Goal: Transaction & Acquisition: Purchase product/service

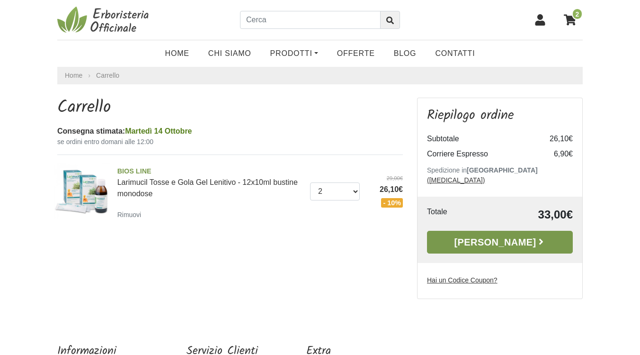
click at [481, 237] on link "[PERSON_NAME]" at bounding box center [500, 242] width 146 height 23
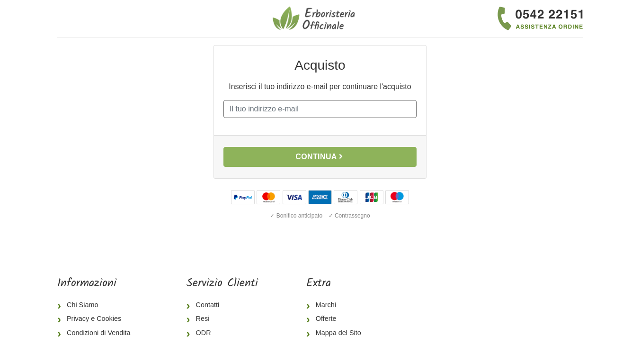
click at [334, 108] on input "E-mail" at bounding box center [319, 109] width 193 height 18
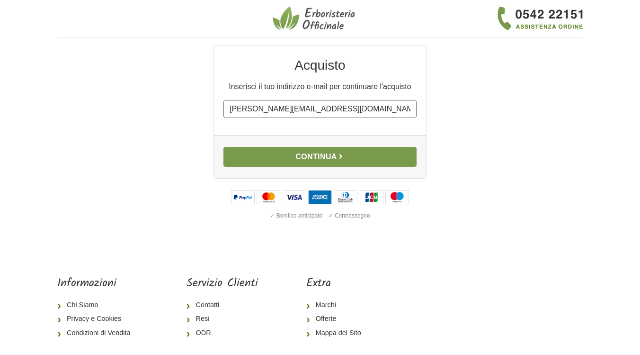
type input "david.tre@libero.it"
click at [331, 159] on button "Continua" at bounding box center [319, 157] width 193 height 20
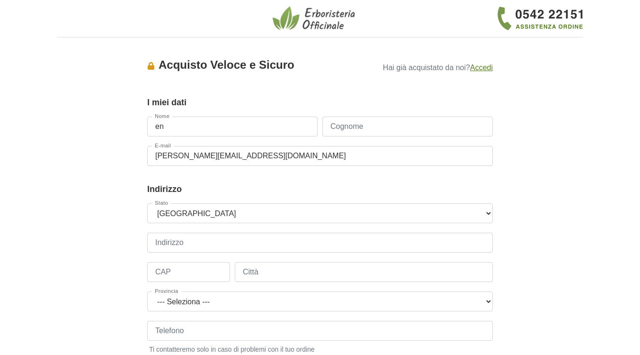
type input "e"
type input "Enrico"
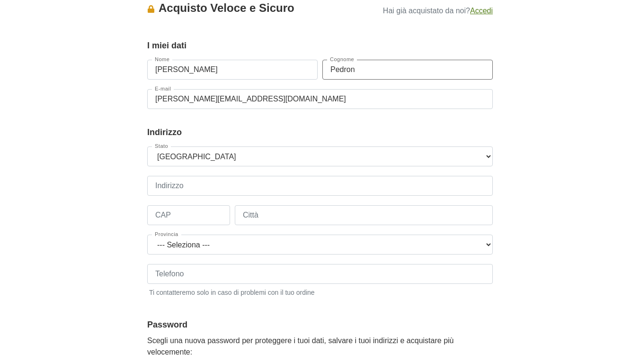
scroll to position [66, 0]
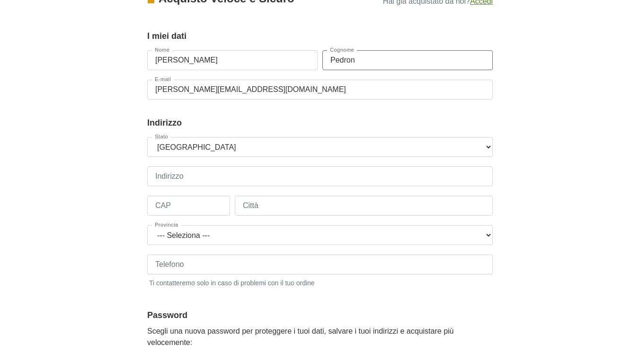
type input "Pedron"
type input "via desman"
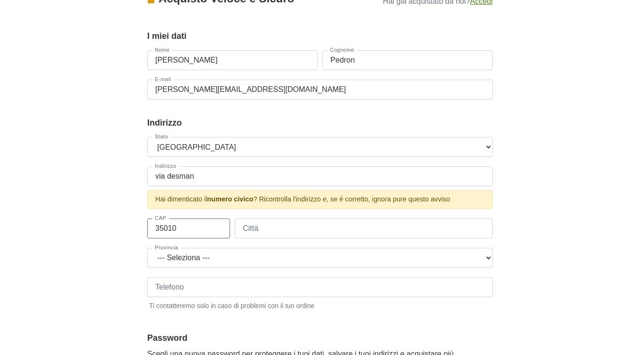
type input "35010"
type input "Borgoricco"
select select "3905"
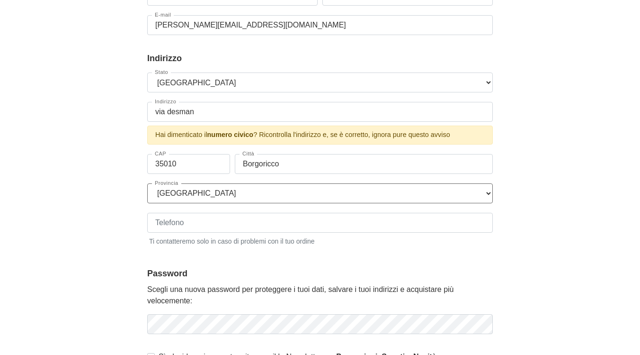
scroll to position [130, 0]
click at [209, 111] on input "via desman" at bounding box center [320, 113] width 346 height 20
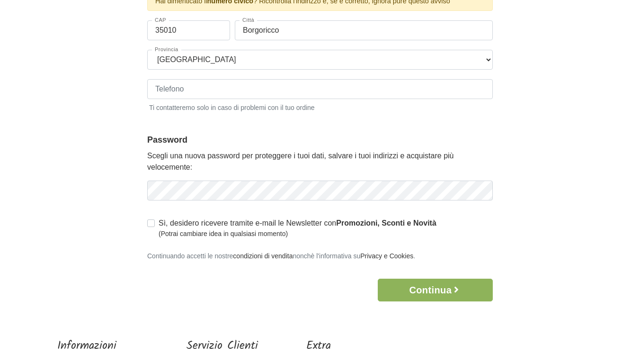
scroll to position [265, 0]
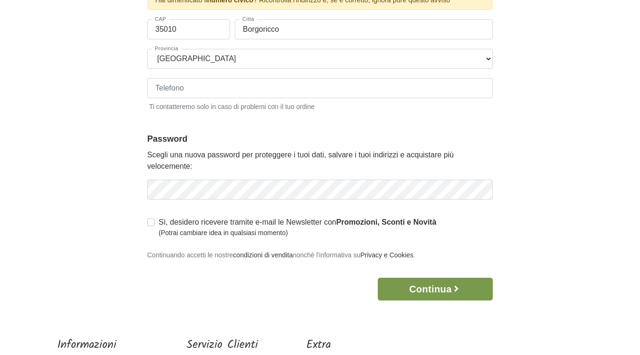
type input "via desman 410"
click at [412, 295] on body "1 I Miei Dati 2 Indirizzo 3 Spedizione 4 Pagamento 5 Verifica ordine Accesso × …" at bounding box center [320, 97] width 640 height 724
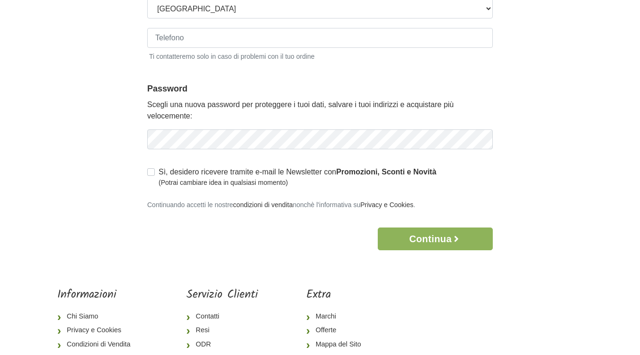
scroll to position [316, 0]
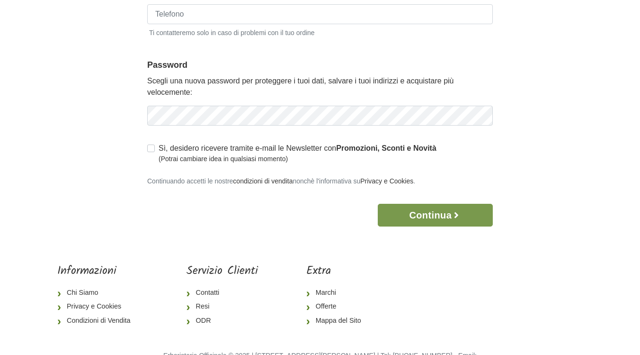
click at [433, 216] on button "Continua" at bounding box center [435, 215] width 115 height 23
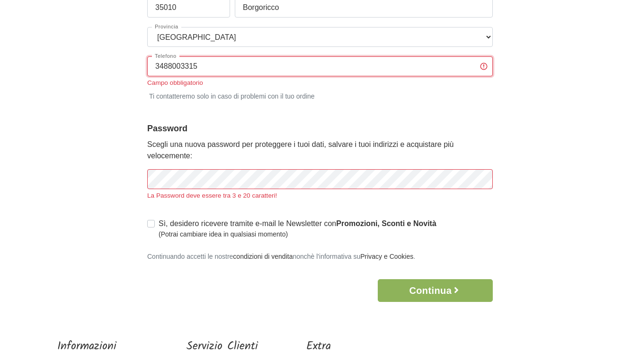
scroll to position [271, 0]
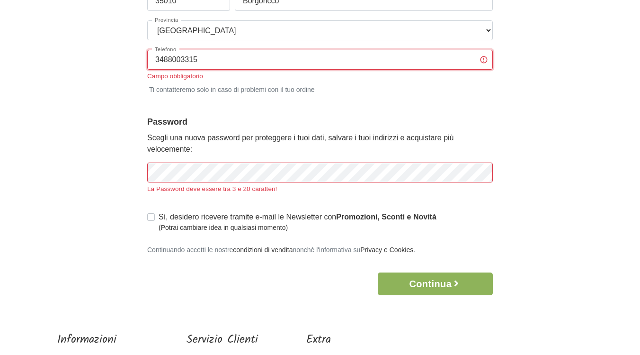
type input "3488003315"
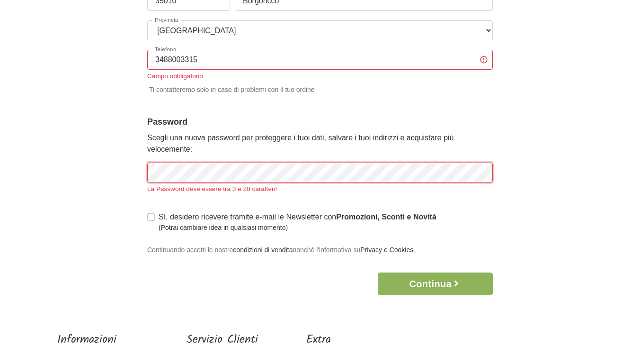
click at [201, 173] on div "La Password deve essere tra 3 e 20 caratteri!" at bounding box center [320, 177] width 346 height 31
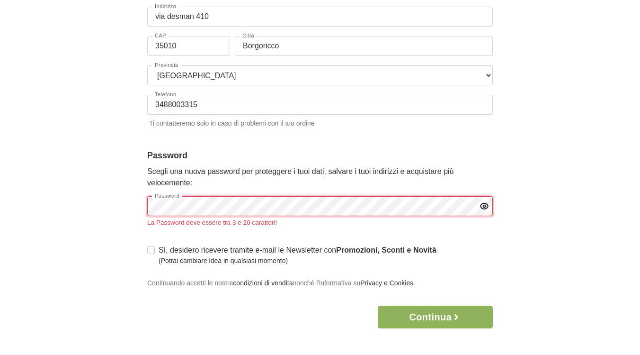
scroll to position [229, 0]
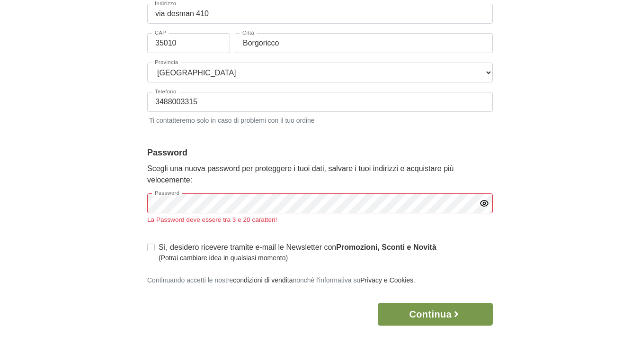
click at [400, 306] on button "Continua" at bounding box center [435, 313] width 115 height 23
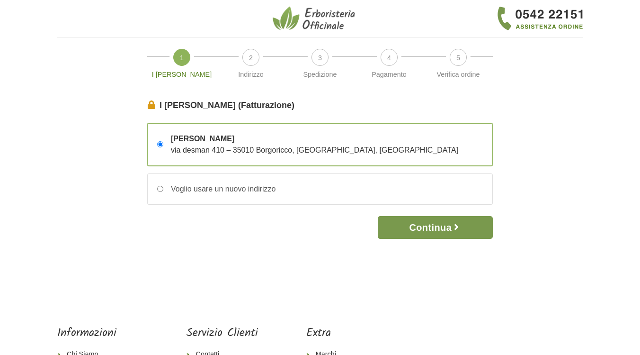
click at [422, 229] on button "Continua" at bounding box center [435, 227] width 115 height 23
click at [427, 227] on button "Continua" at bounding box center [435, 227] width 115 height 23
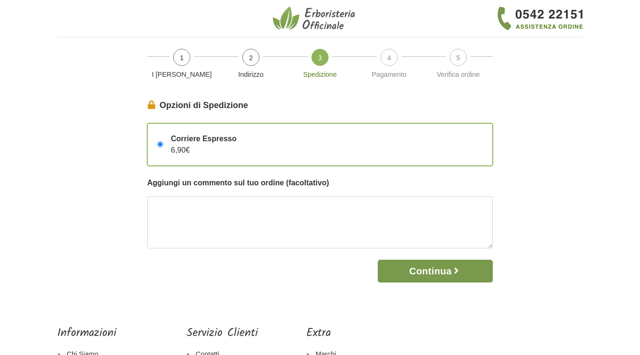
click at [440, 270] on button "Continua" at bounding box center [435, 270] width 115 height 23
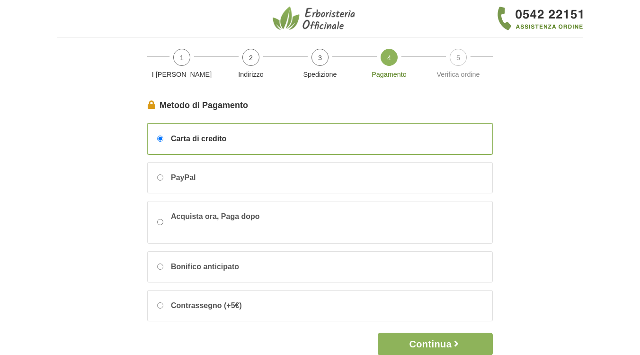
click at [440, 270] on div "Bonifico anticipato" at bounding box center [320, 266] width 345 height 30
click at [163, 269] on input "Bonifico anticipato" at bounding box center [160, 266] width 6 height 6
radio input "true"
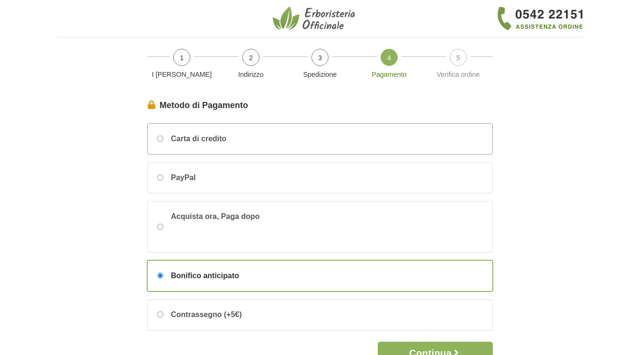
click at [207, 142] on span "Carta di credito" at bounding box center [198, 138] width 55 height 11
click at [163, 142] on input "Carta di credito" at bounding box center [160, 138] width 6 height 6
radio input "true"
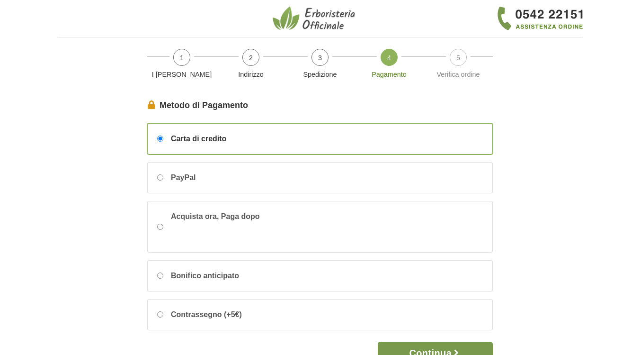
click at [443, 347] on button "Continua" at bounding box center [435, 352] width 115 height 23
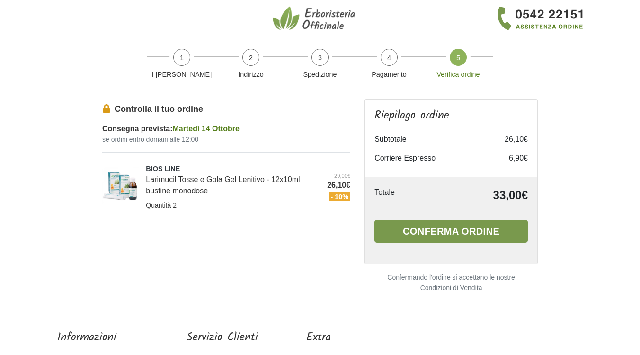
click at [500, 233] on button "Conferma ordine" at bounding box center [450, 231] width 153 height 23
